Goal: Information Seeking & Learning: Find specific fact

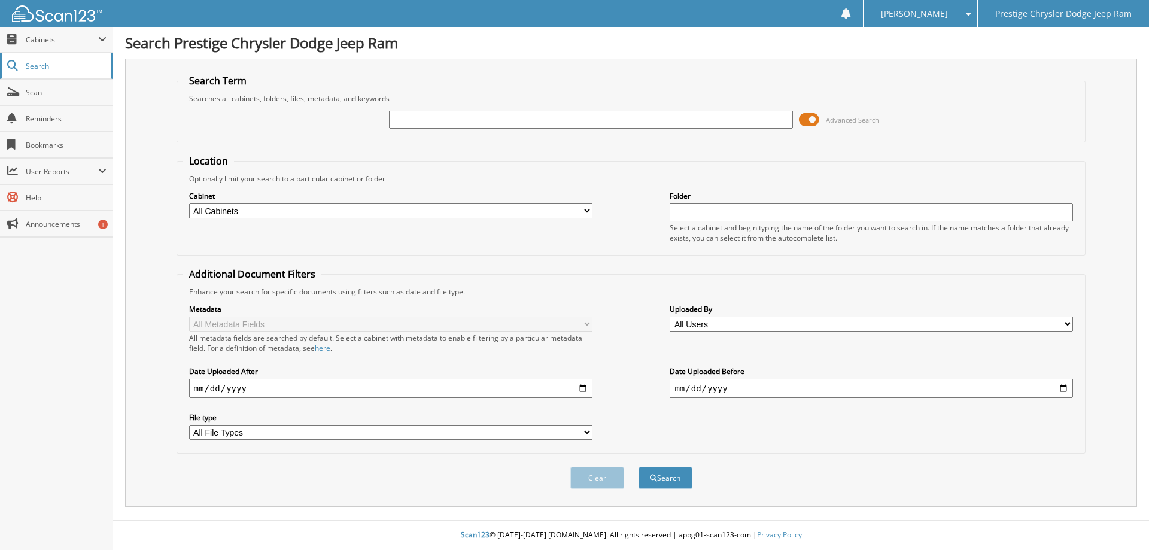
click at [57, 67] on span "Search" at bounding box center [65, 66] width 79 height 10
type input "6182980"
click at [638, 467] on button "Search" at bounding box center [665, 478] width 54 height 22
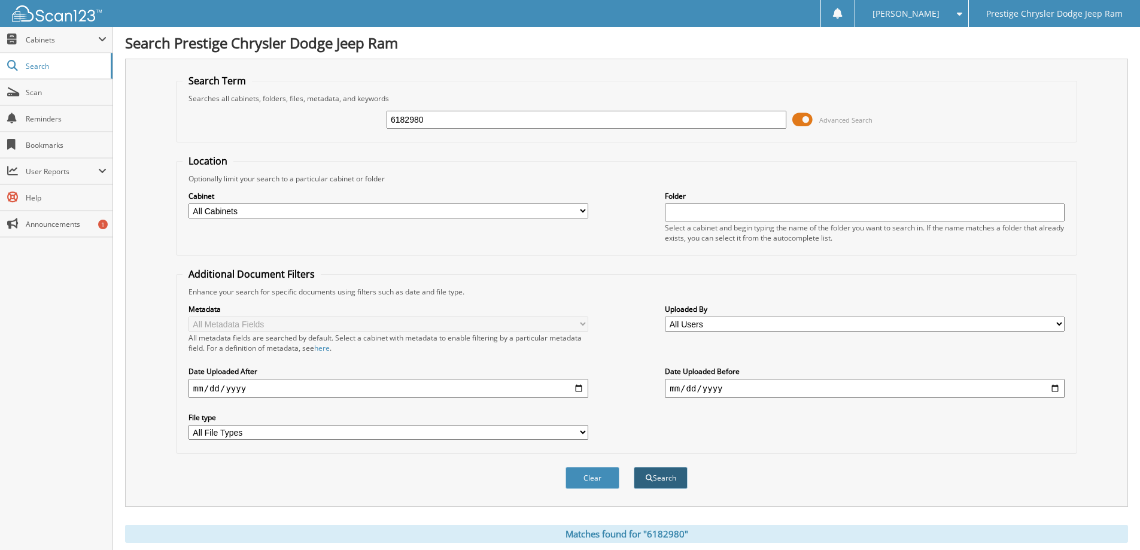
click at [671, 487] on button "Search" at bounding box center [660, 478] width 54 height 22
drag, startPoint x: 432, startPoint y: 118, endPoint x: 186, endPoint y: 130, distance: 246.7
click at [189, 130] on div "6182980 Advanced Search" at bounding box center [626, 119] width 888 height 32
click at [717, 220] on input "text" at bounding box center [865, 212] width 400 height 18
type input "6182980"
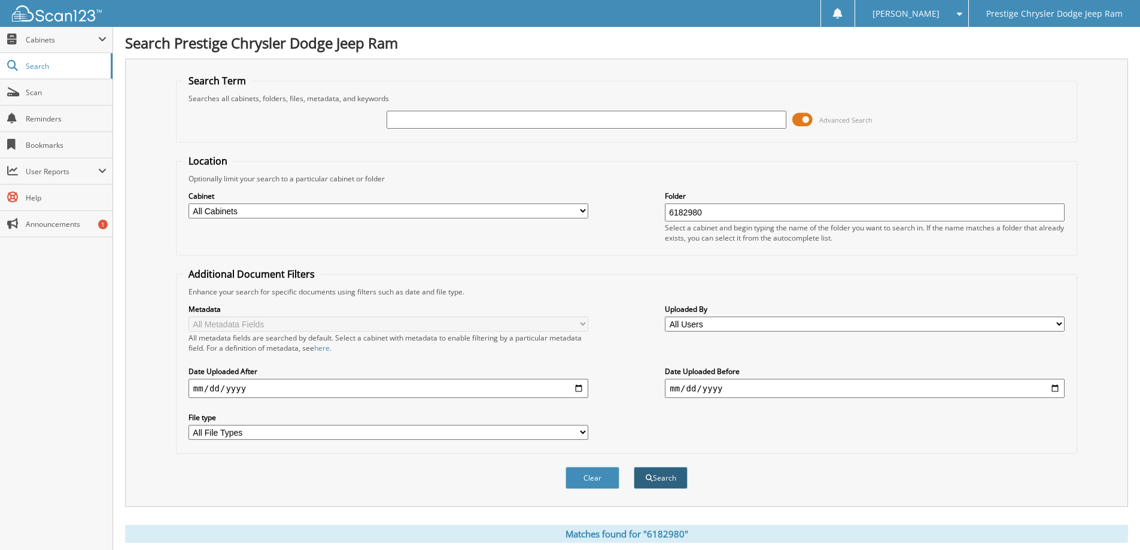
click at [660, 473] on button "Search" at bounding box center [660, 478] width 54 height 22
drag, startPoint x: 495, startPoint y: 205, endPoint x: 0, endPoint y: 257, distance: 498.0
click at [0, 253] on body "[PERSON_NAME] Settings Logout Prestige Chrysler Dodge Jeep Ram Close Cabinets M…" at bounding box center [570, 398] width 1140 height 797
click at [584, 472] on button "Clear" at bounding box center [592, 478] width 54 height 22
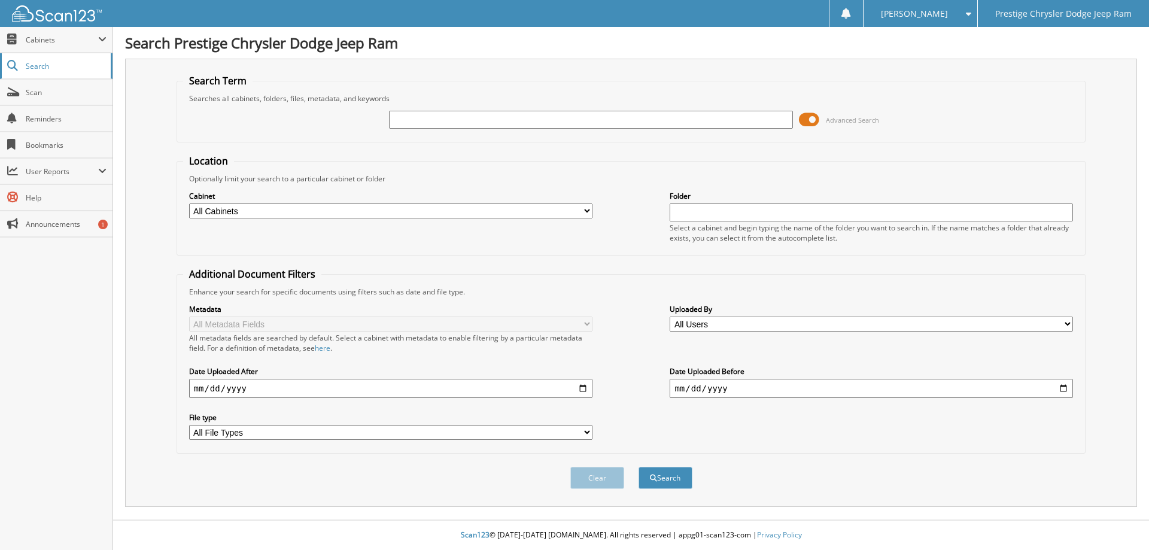
click at [51, 66] on span "Search" at bounding box center [65, 66] width 79 height 10
click at [813, 115] on span at bounding box center [809, 120] width 20 height 18
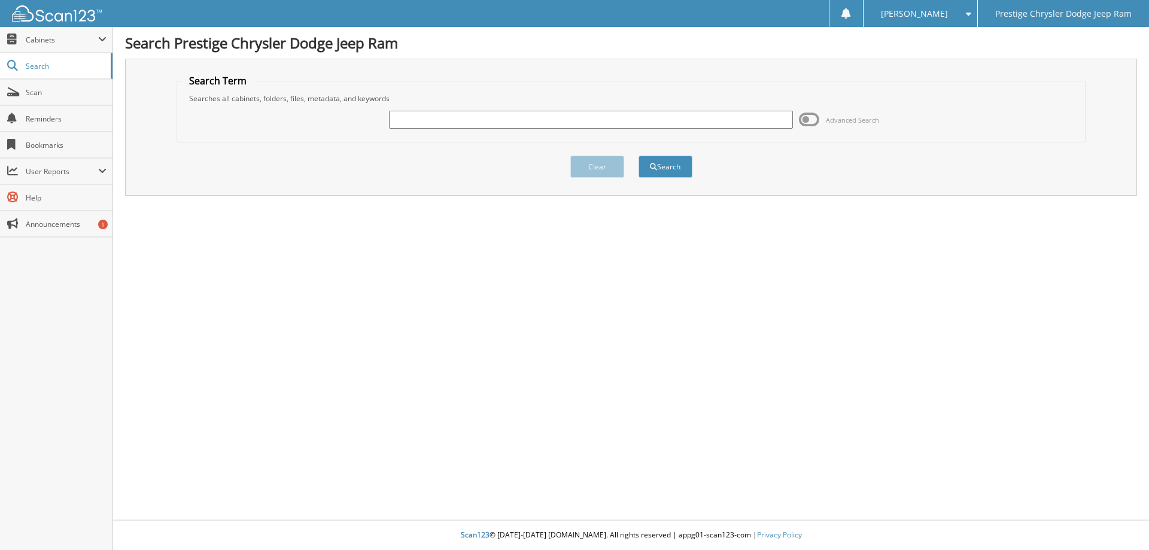
click at [461, 120] on input "text" at bounding box center [590, 120] width 403 height 18
type input "6182980"
click at [638, 156] on button "Search" at bounding box center [665, 167] width 54 height 22
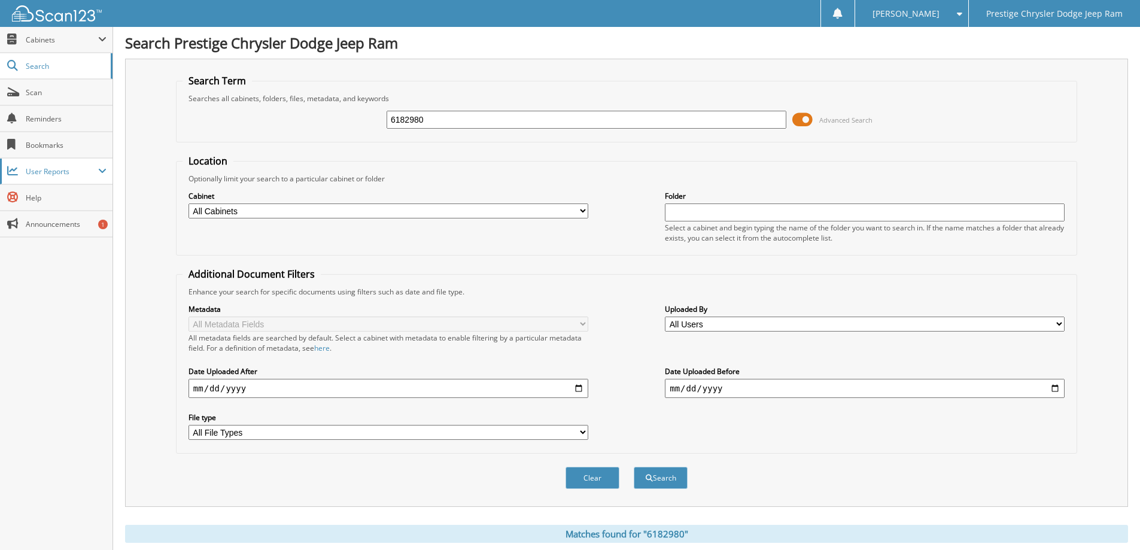
drag, startPoint x: 439, startPoint y: 122, endPoint x: 0, endPoint y: 184, distance: 443.4
click at [0, 150] on body "JOHNN D. Settings Logout Prestige Chrysler Dodge Jeep Ram Close Cabinets My Com…" at bounding box center [570, 398] width 1140 height 797
click at [808, 118] on span at bounding box center [802, 120] width 20 height 18
